Goal: Task Accomplishment & Management: Manage account settings

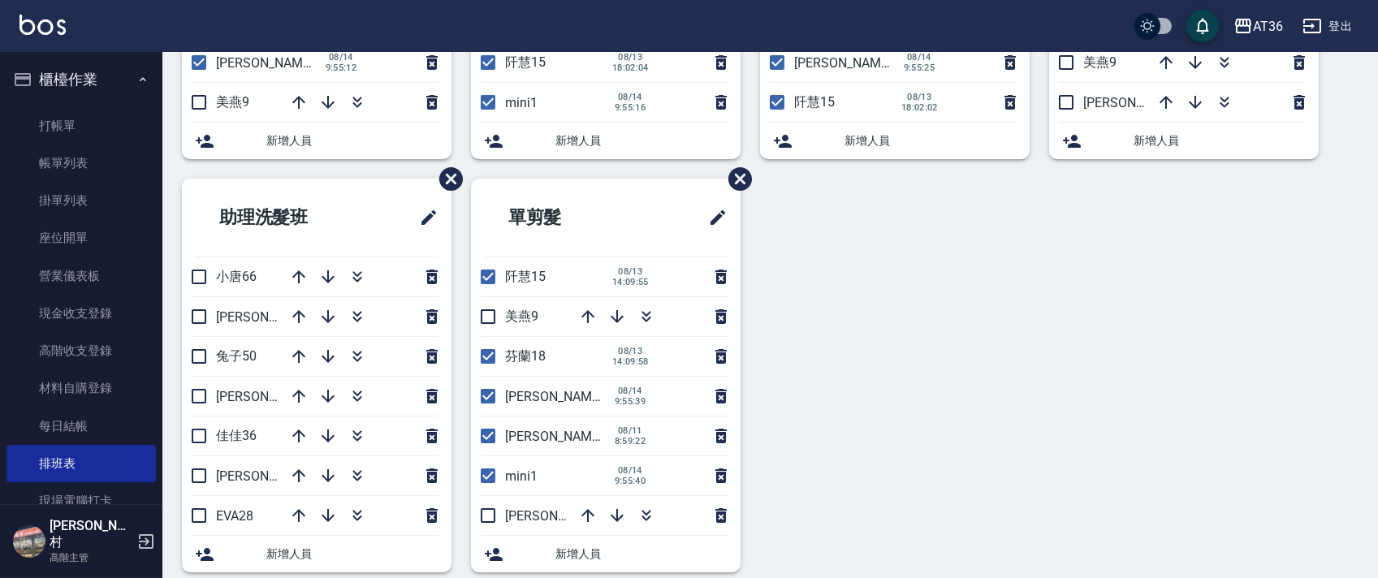
scroll to position [384, 0]
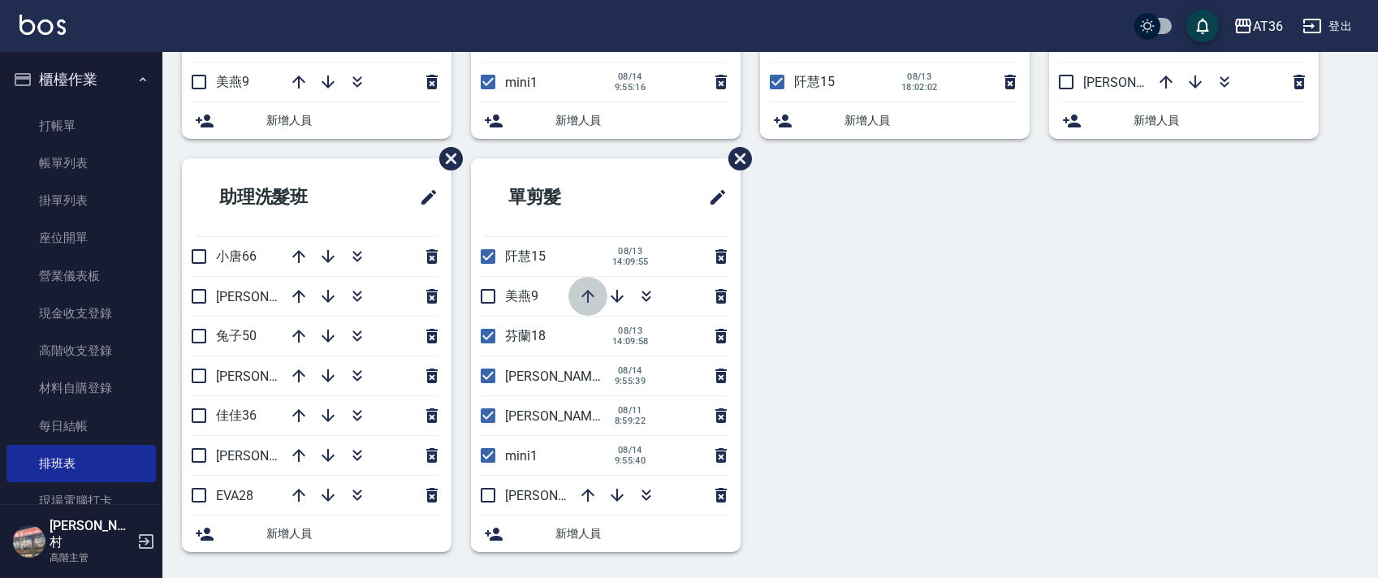
click at [587, 292] on icon "button" at bounding box center [587, 296] width 13 height 13
click at [613, 297] on icon "button" at bounding box center [617, 296] width 13 height 13
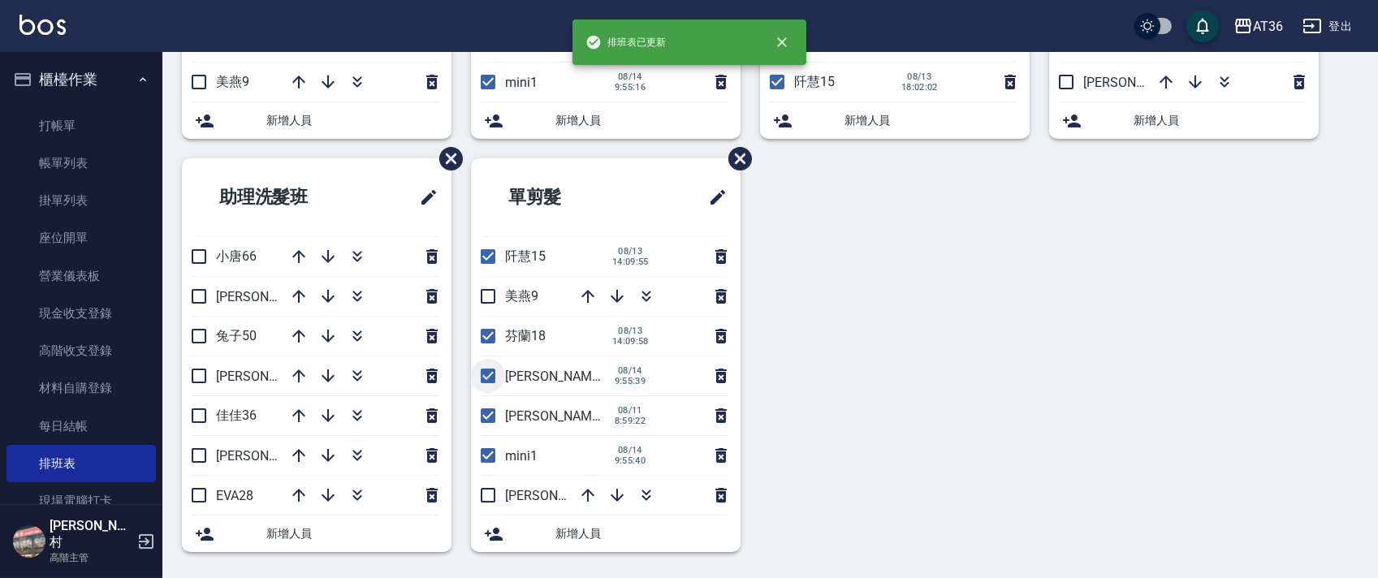
click at [489, 375] on input "checkbox" at bounding box center [488, 376] width 34 height 34
checkbox input "false"
click at [612, 294] on icon "button" at bounding box center [616, 296] width 19 height 19
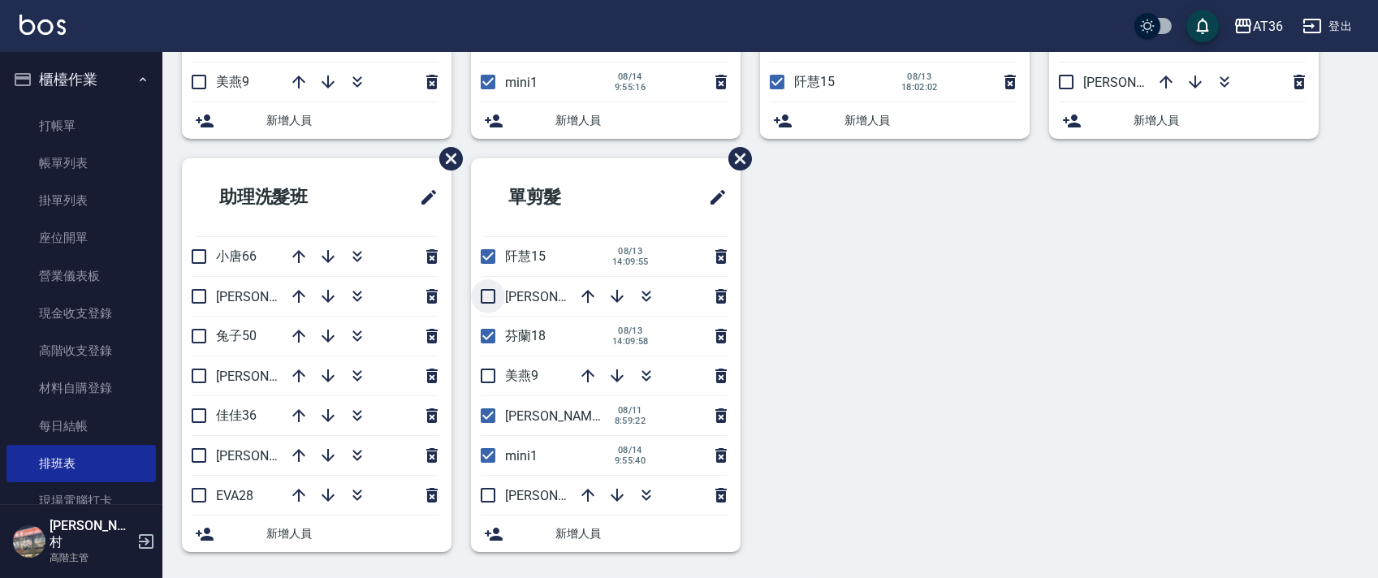
click at [487, 287] on input "checkbox" at bounding box center [488, 296] width 34 height 34
drag, startPoint x: 486, startPoint y: 293, endPoint x: 622, endPoint y: 316, distance: 138.3
click at [486, 294] on input "checkbox" at bounding box center [488, 296] width 34 height 34
checkbox input "false"
click at [583, 292] on icon "button" at bounding box center [587, 296] width 19 height 19
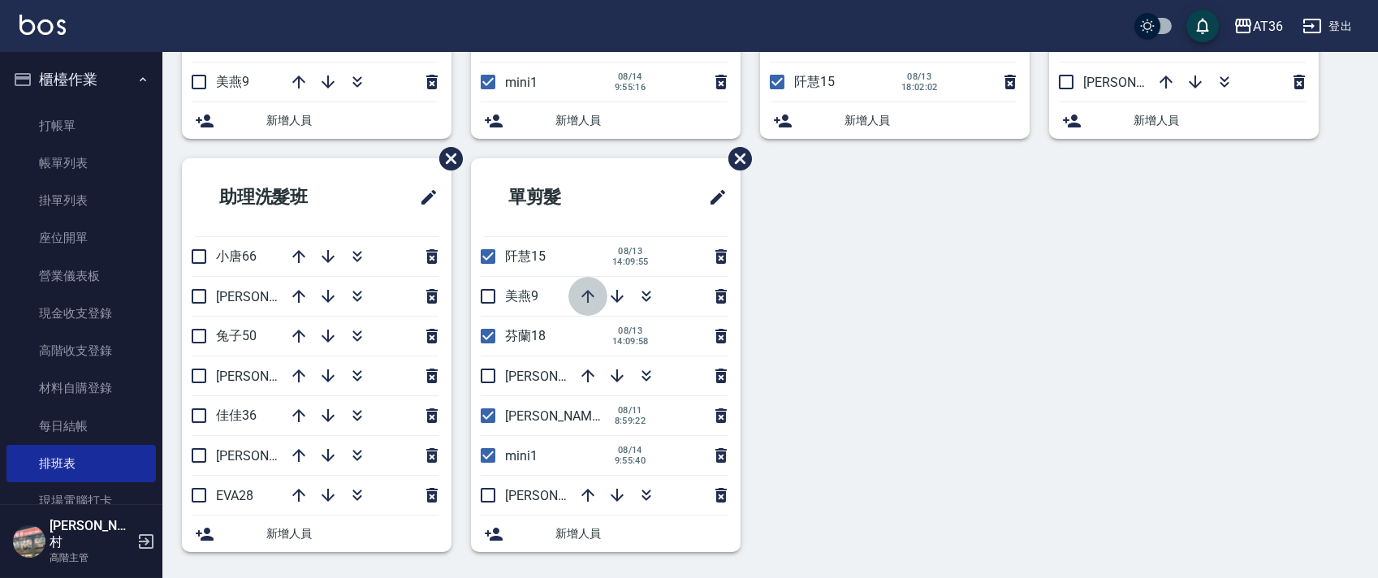
click at [585, 293] on icon "button" at bounding box center [587, 296] width 19 height 19
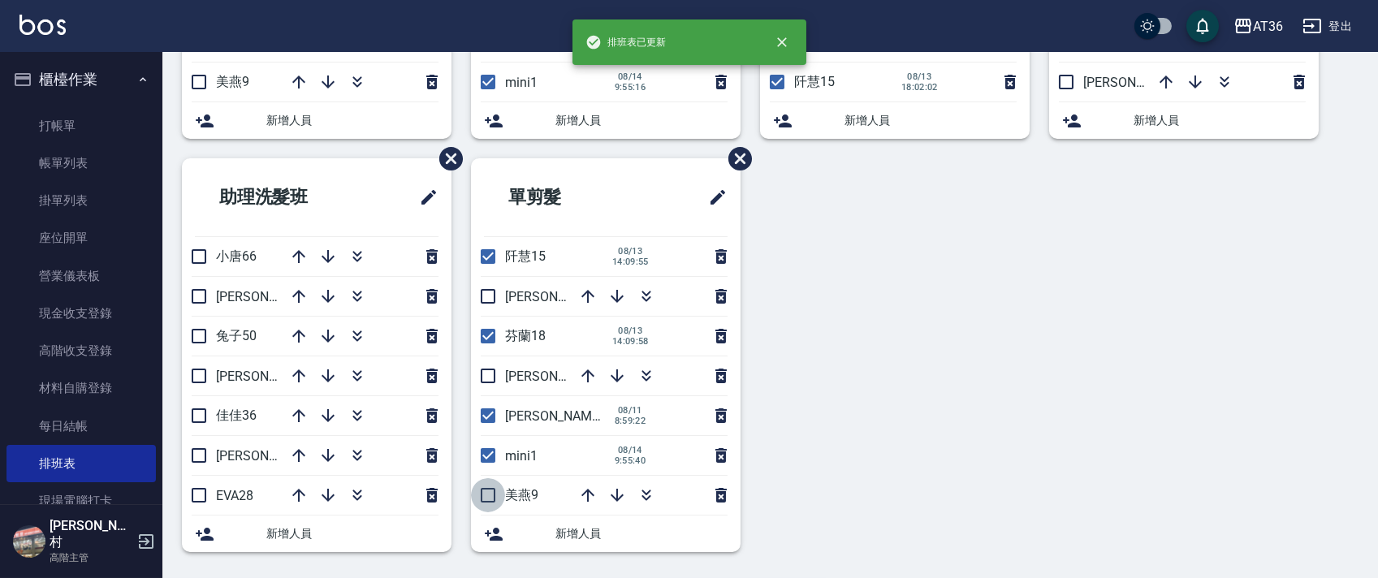
click at [484, 496] on input "checkbox" at bounding box center [488, 495] width 34 height 34
click at [583, 291] on icon "button" at bounding box center [587, 296] width 19 height 19
click at [488, 494] on input "checkbox" at bounding box center [488, 495] width 34 height 34
checkbox input "false"
click at [485, 452] on input "checkbox" at bounding box center [488, 455] width 34 height 34
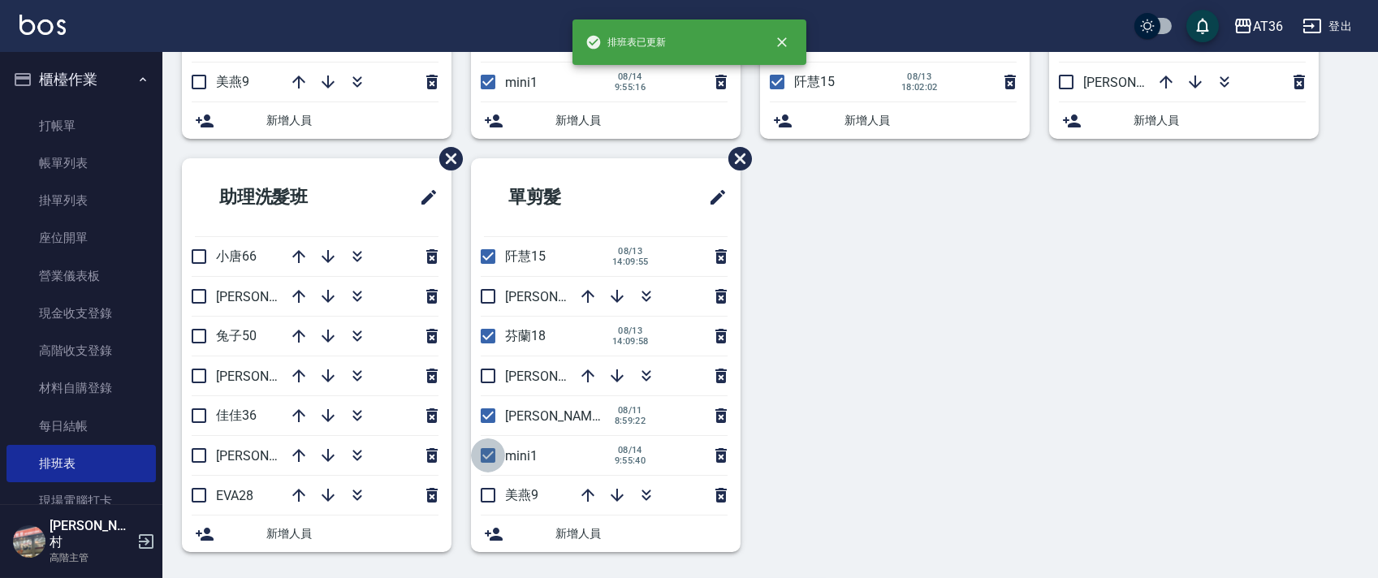
checkbox input "false"
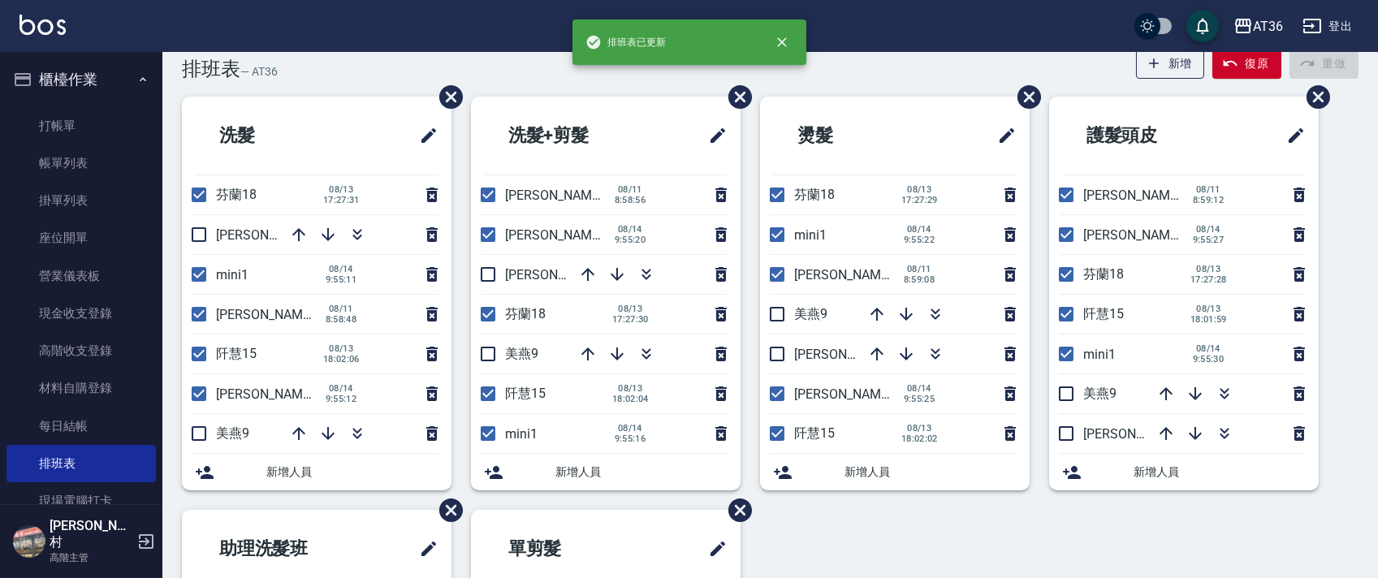
scroll to position [0, 0]
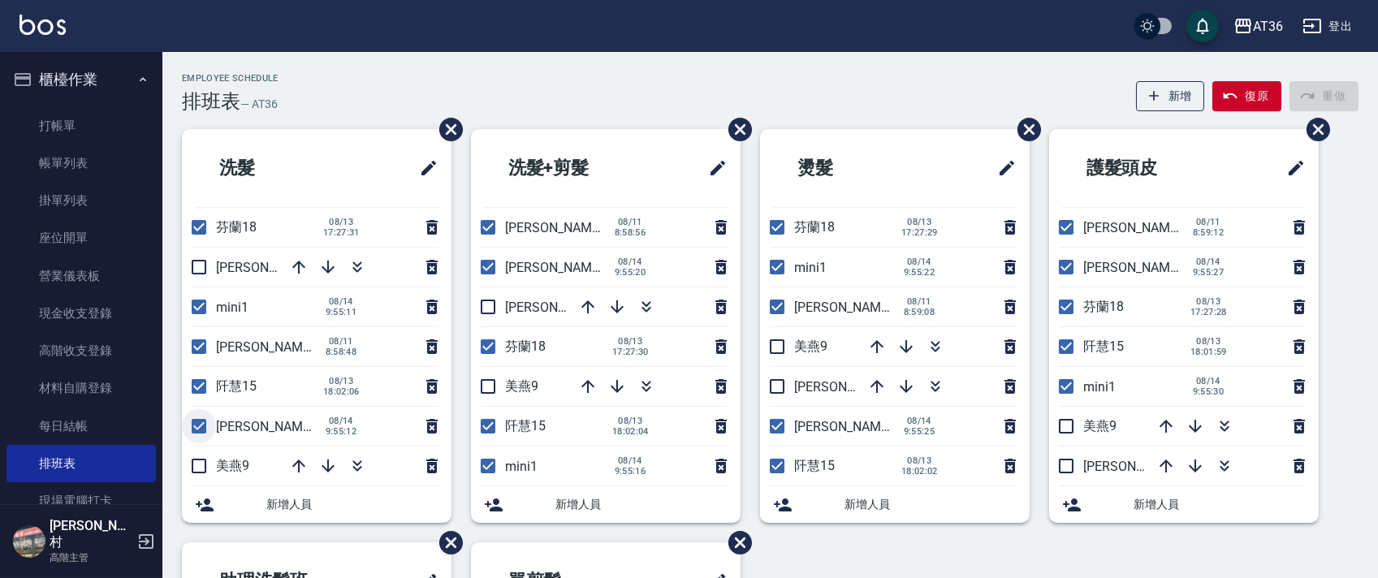
click at [201, 422] on input "checkbox" at bounding box center [199, 426] width 34 height 34
checkbox input "false"
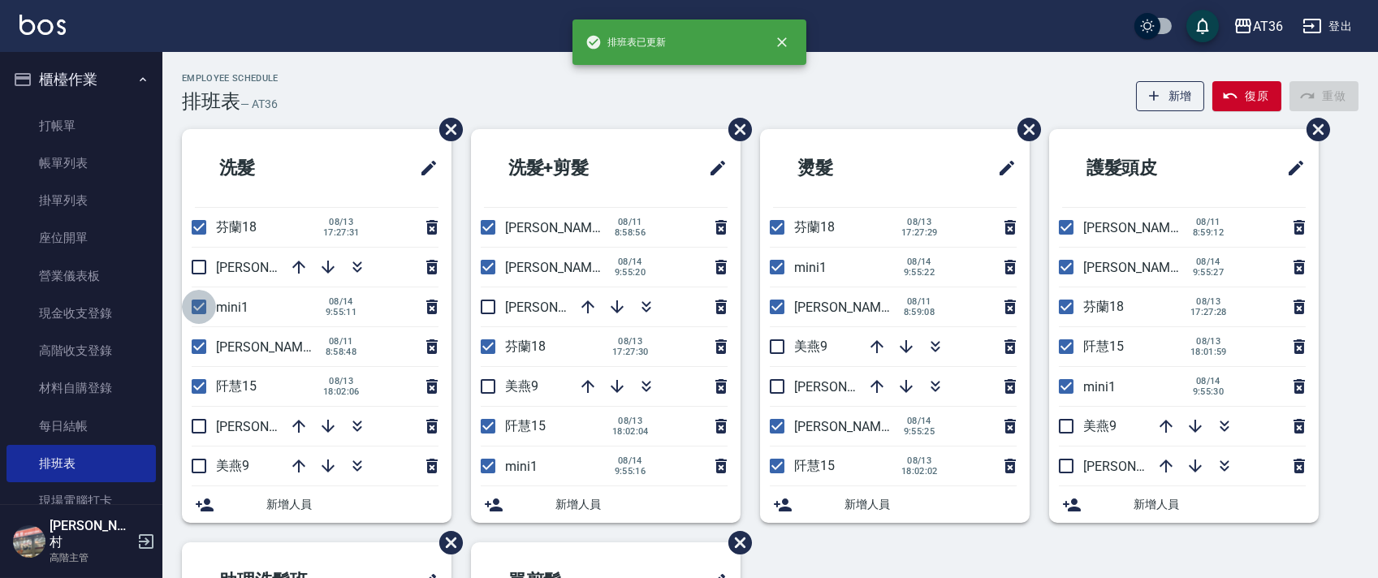
click at [195, 309] on input "checkbox" at bounding box center [199, 307] width 34 height 34
checkbox input "false"
click at [488, 270] on input "checkbox" at bounding box center [488, 267] width 34 height 34
checkbox input "false"
click at [490, 468] on input "checkbox" at bounding box center [488, 466] width 34 height 34
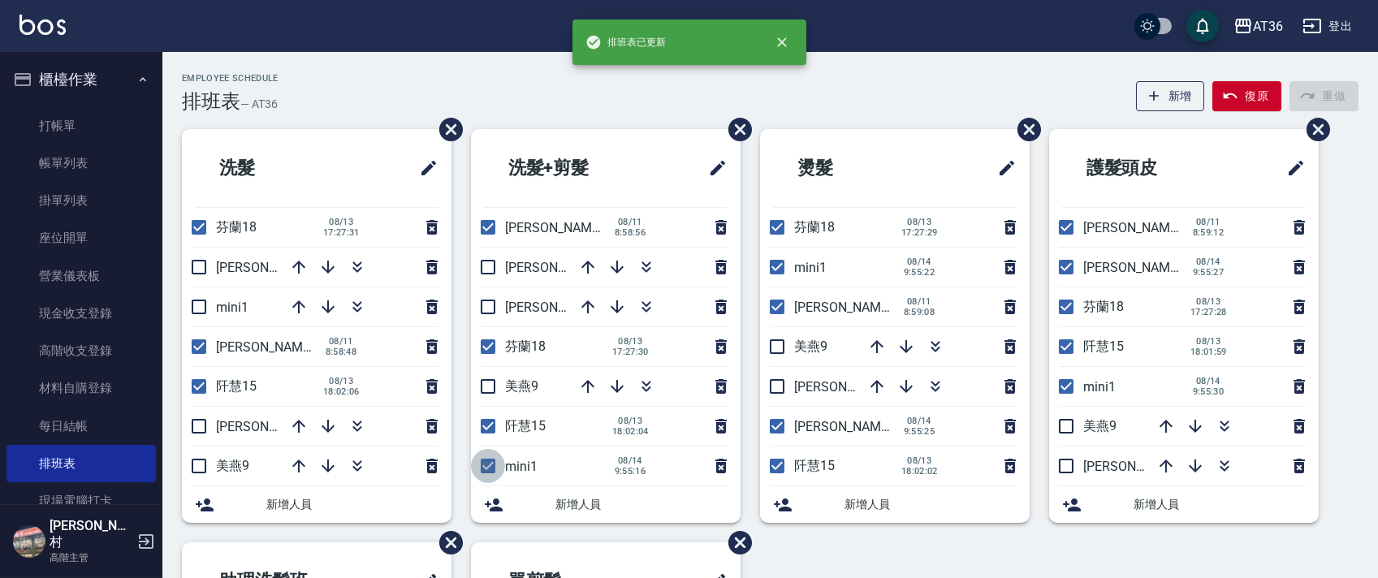
checkbox input "false"
click at [772, 429] on input "checkbox" at bounding box center [777, 426] width 34 height 34
checkbox input "false"
click at [771, 270] on input "checkbox" at bounding box center [777, 267] width 34 height 34
checkbox input "false"
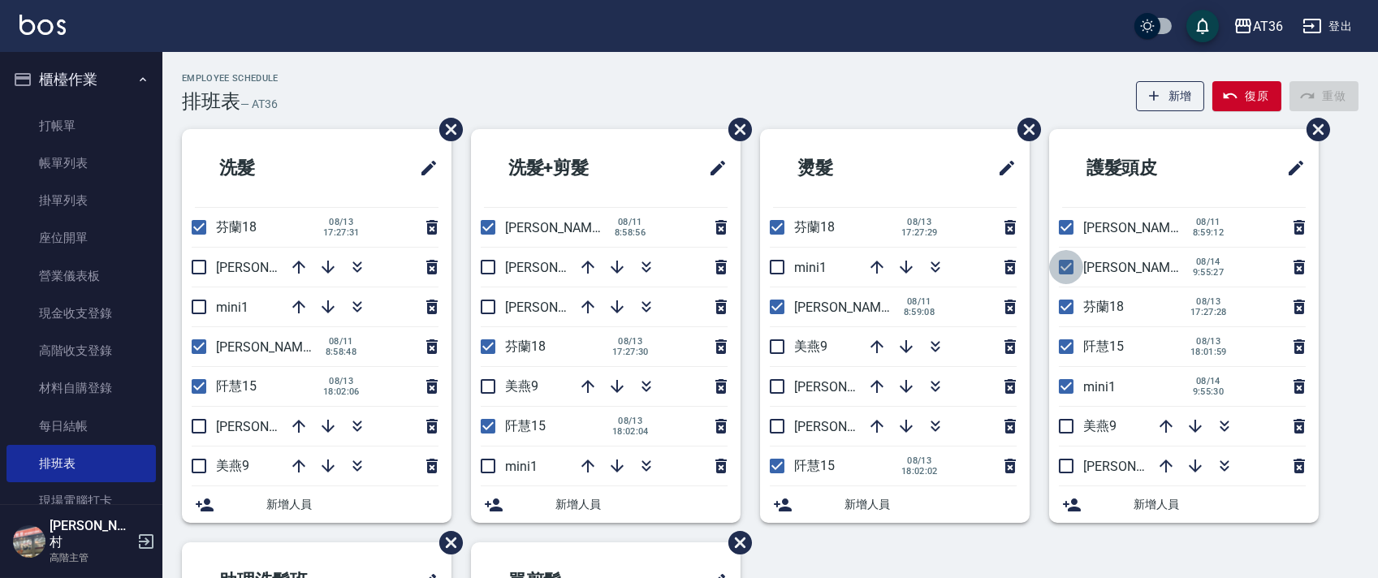
click at [1068, 263] on input "checkbox" at bounding box center [1066, 267] width 34 height 34
checkbox input "false"
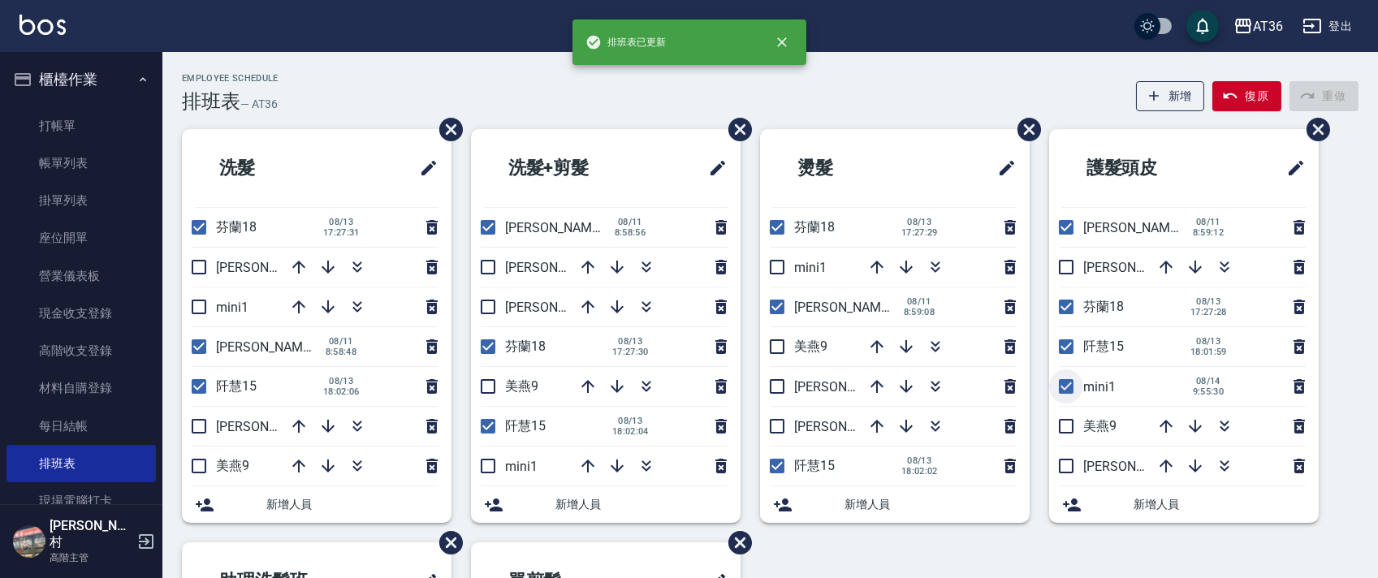
click at [1061, 384] on input "checkbox" at bounding box center [1066, 386] width 34 height 34
checkbox input "false"
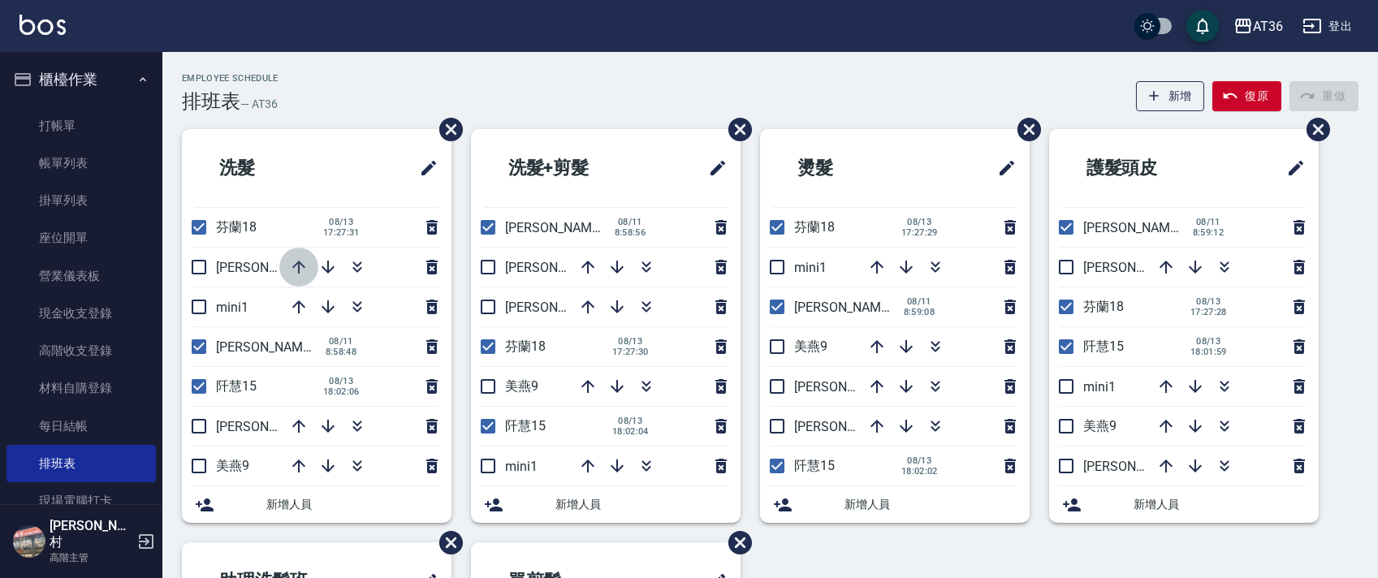
click at [295, 270] on icon "button" at bounding box center [298, 266] width 19 height 19
